Goal: Transaction & Acquisition: Purchase product/service

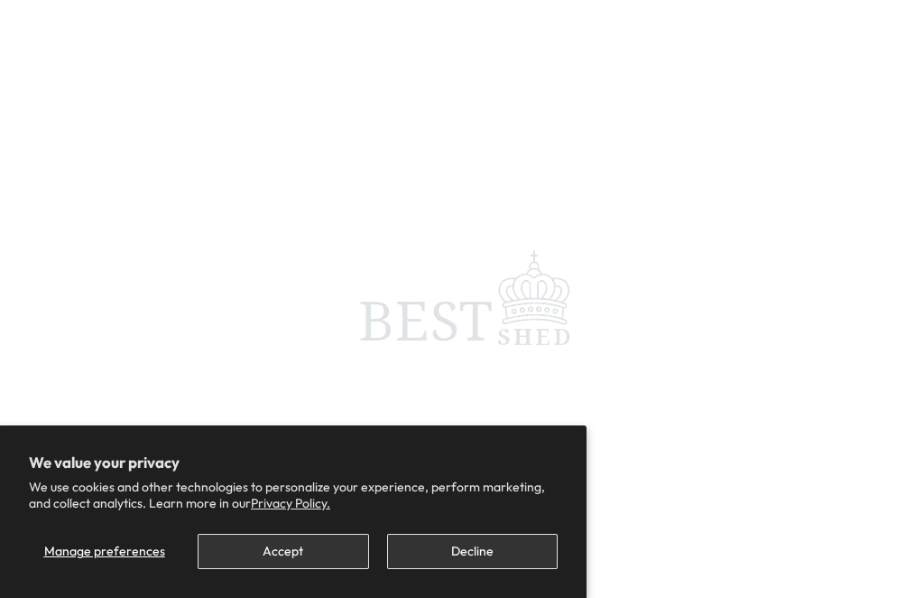
click at [493, 562] on button "Decline" at bounding box center [472, 551] width 171 height 35
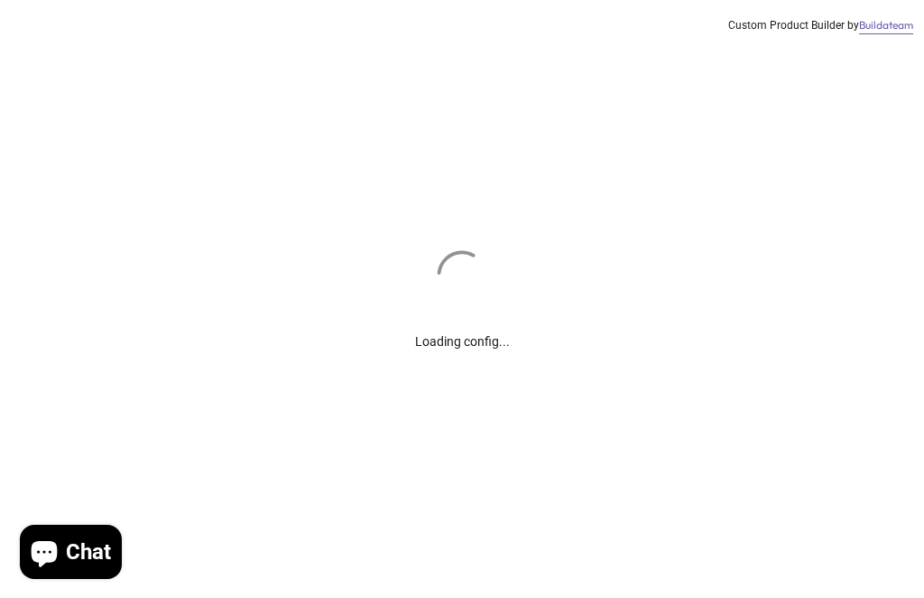
click at [487, 551] on div "Loading config... Custom Product Builder by Buildateam" at bounding box center [462, 299] width 924 height 598
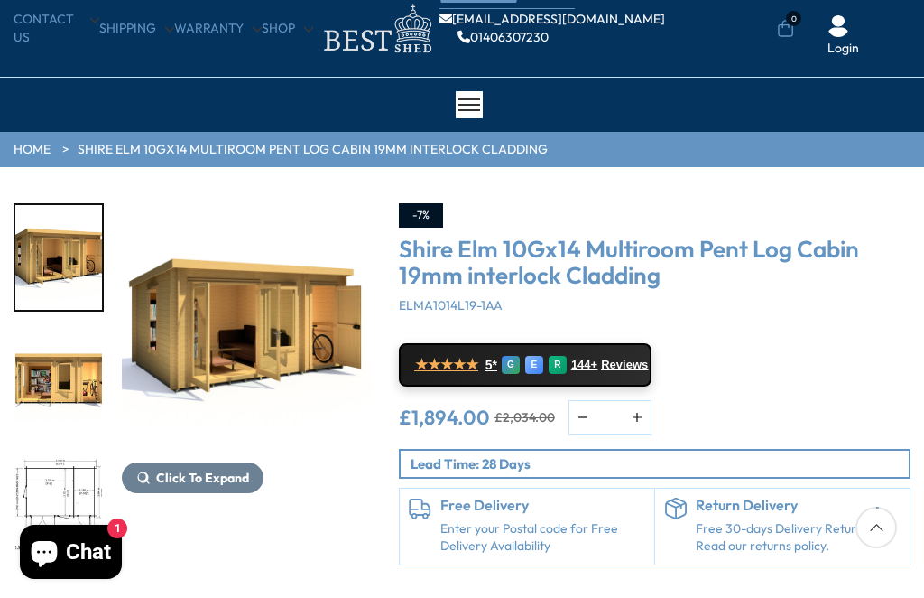
scroll to position [56, 0]
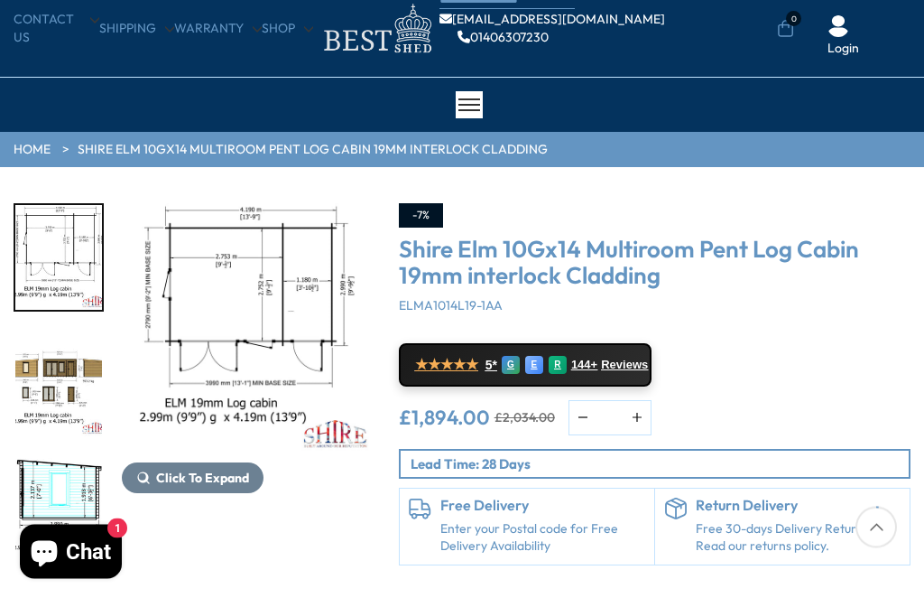
click at [80, 514] on img "5 / 11" at bounding box center [58, 511] width 87 height 105
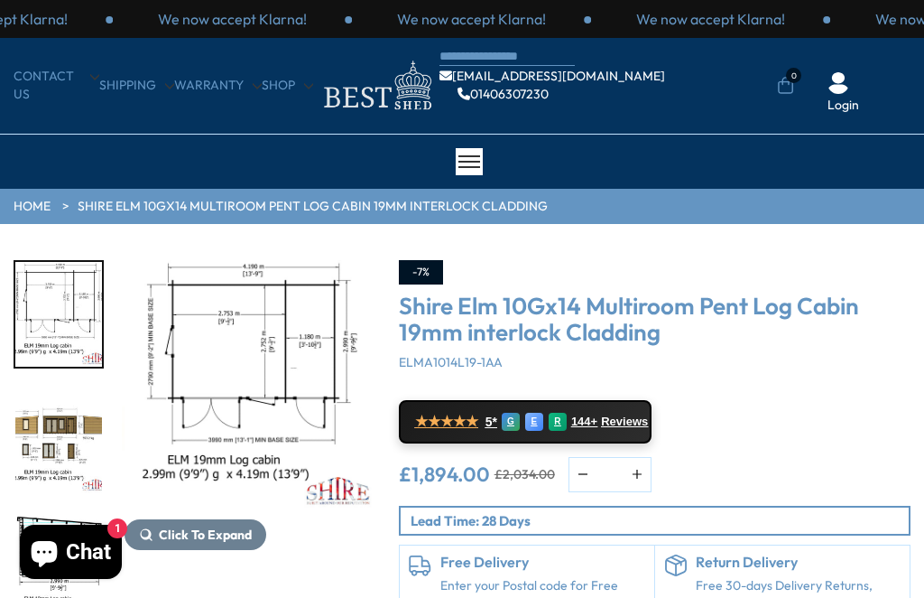
scroll to position [14, 0]
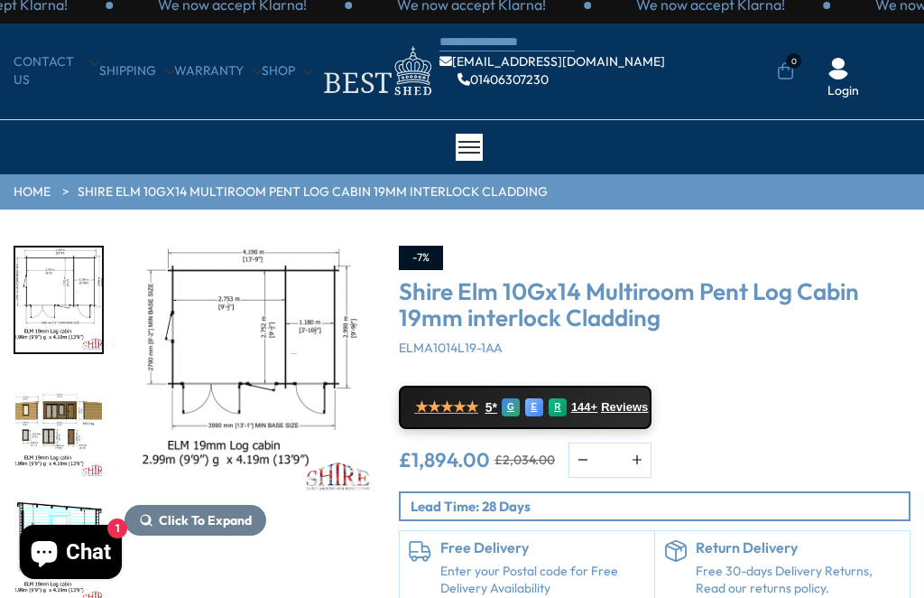
click at [76, 324] on img "3 / 11" at bounding box center [58, 299] width 87 height 105
click at [42, 293] on img "3 / 11" at bounding box center [58, 299] width 87 height 105
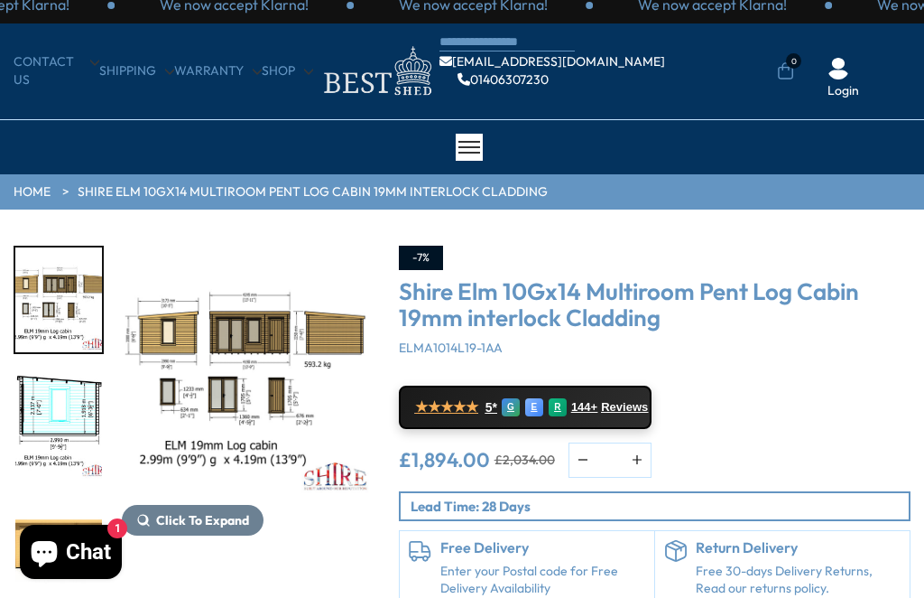
click at [28, 417] on img "5 / 11" at bounding box center [58, 426] width 87 height 105
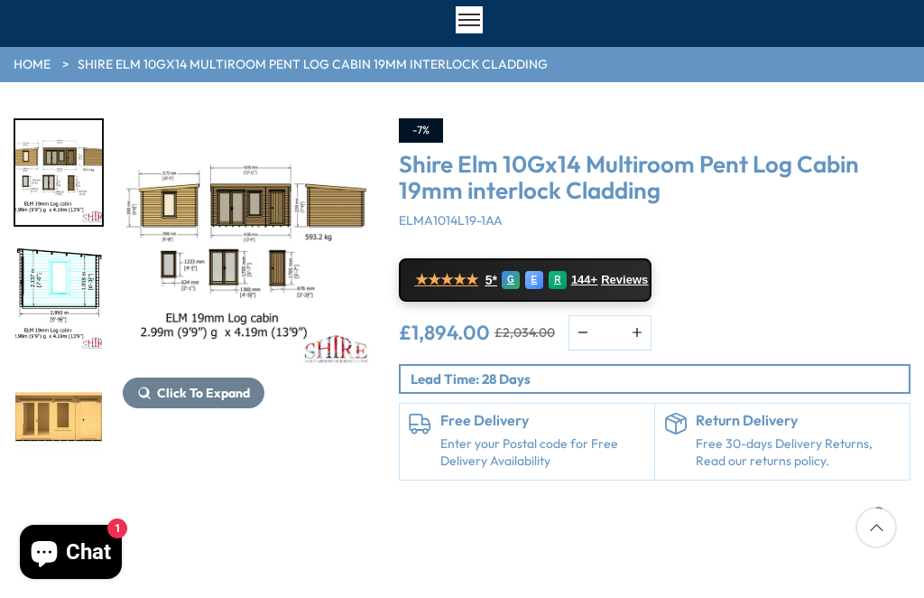
scroll to position [144, 0]
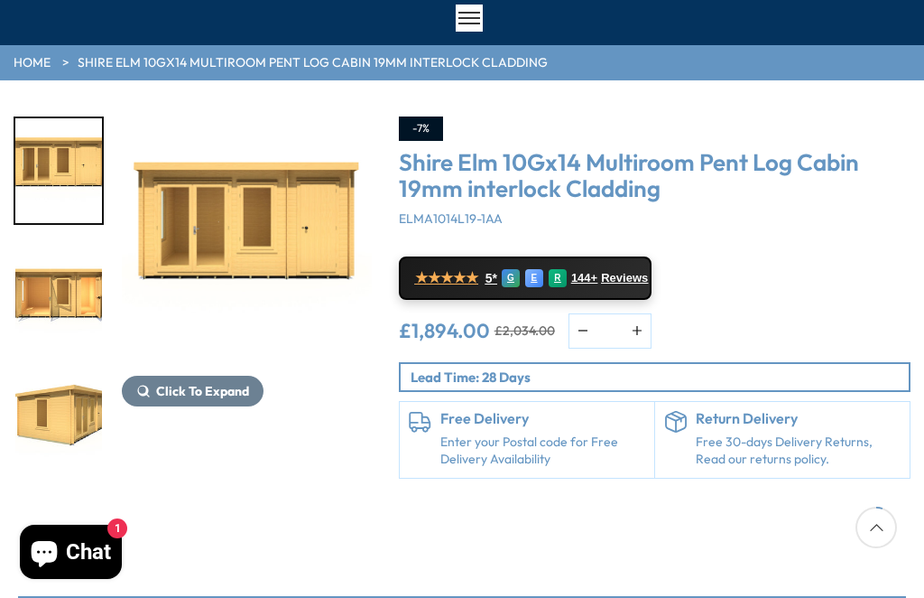
click at [62, 430] on img "8 / 11" at bounding box center [58, 423] width 87 height 105
click at [50, 371] on img "8 / 11" at bounding box center [58, 423] width 87 height 105
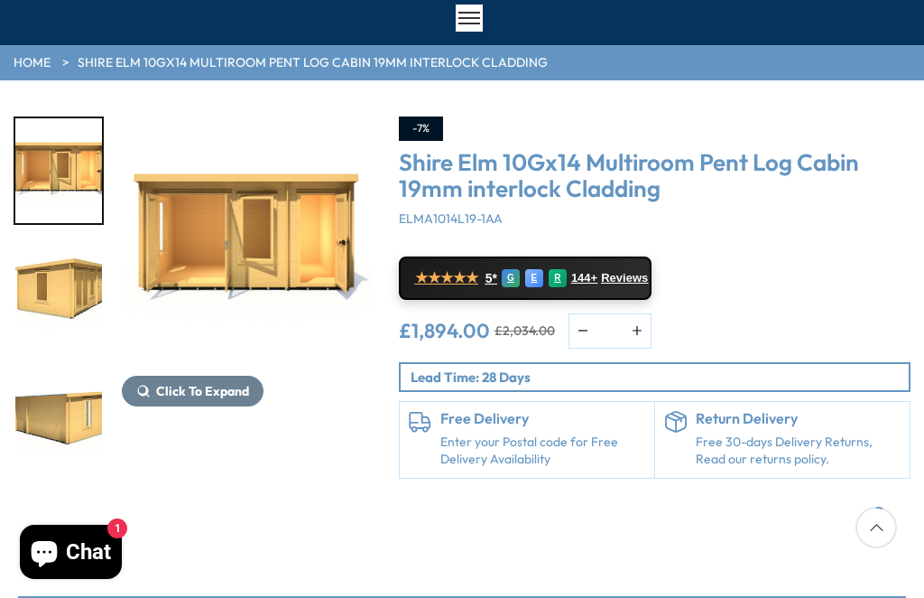
click at [66, 371] on img "9 / 11" at bounding box center [58, 423] width 87 height 105
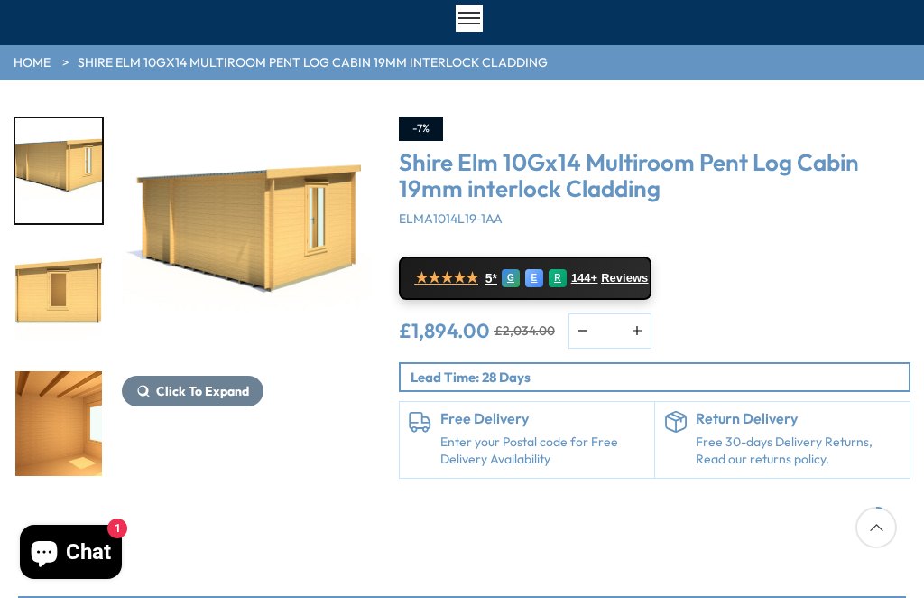
click at [70, 428] on img "11 / 11" at bounding box center [58, 423] width 87 height 105
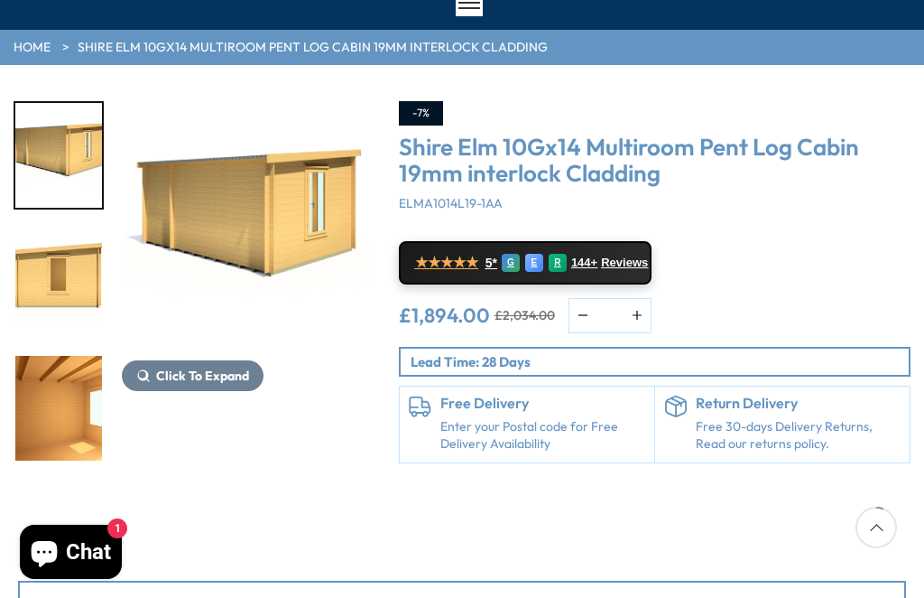
scroll to position [158, 0]
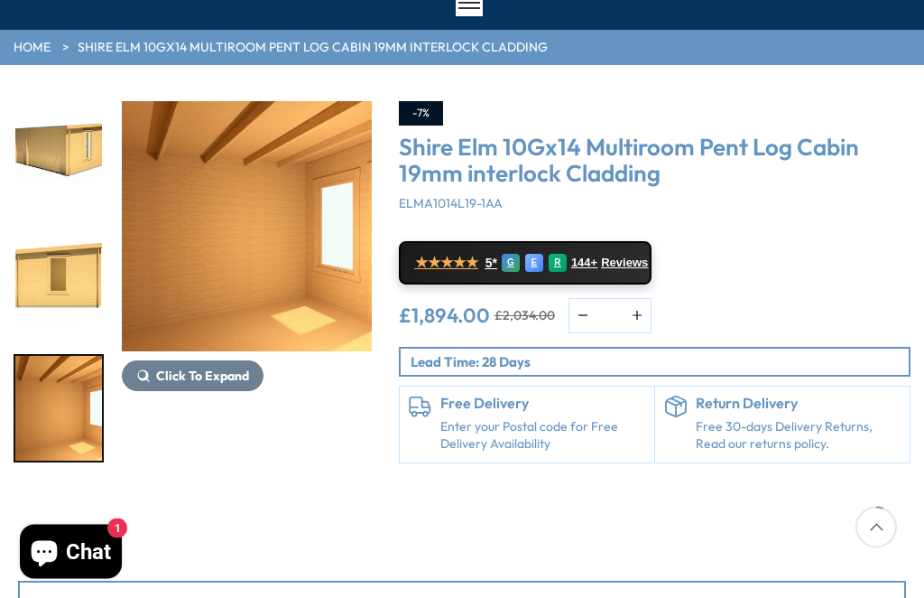
click at [65, 419] on img "11 / 11" at bounding box center [58, 409] width 87 height 105
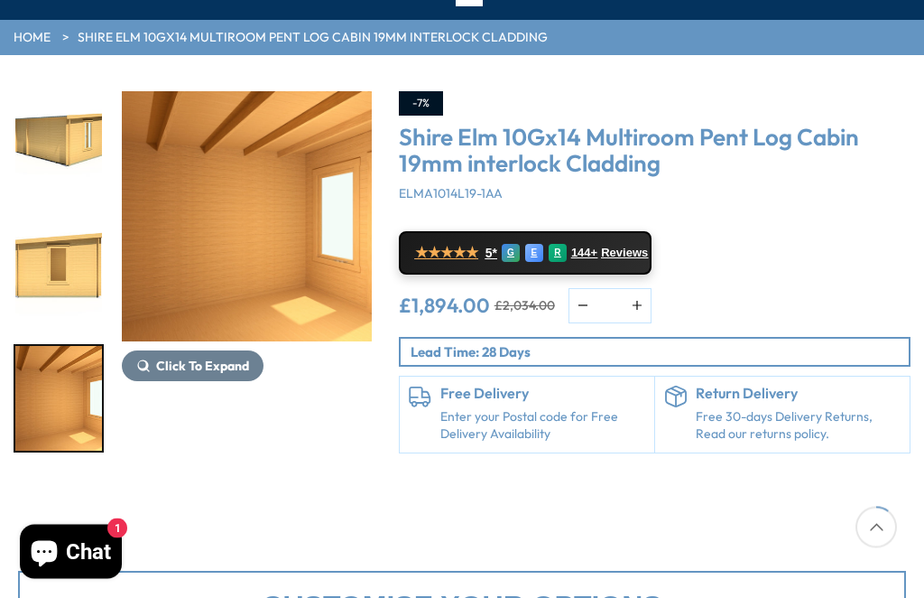
scroll to position [0, 0]
